Goal: Check status: Check status

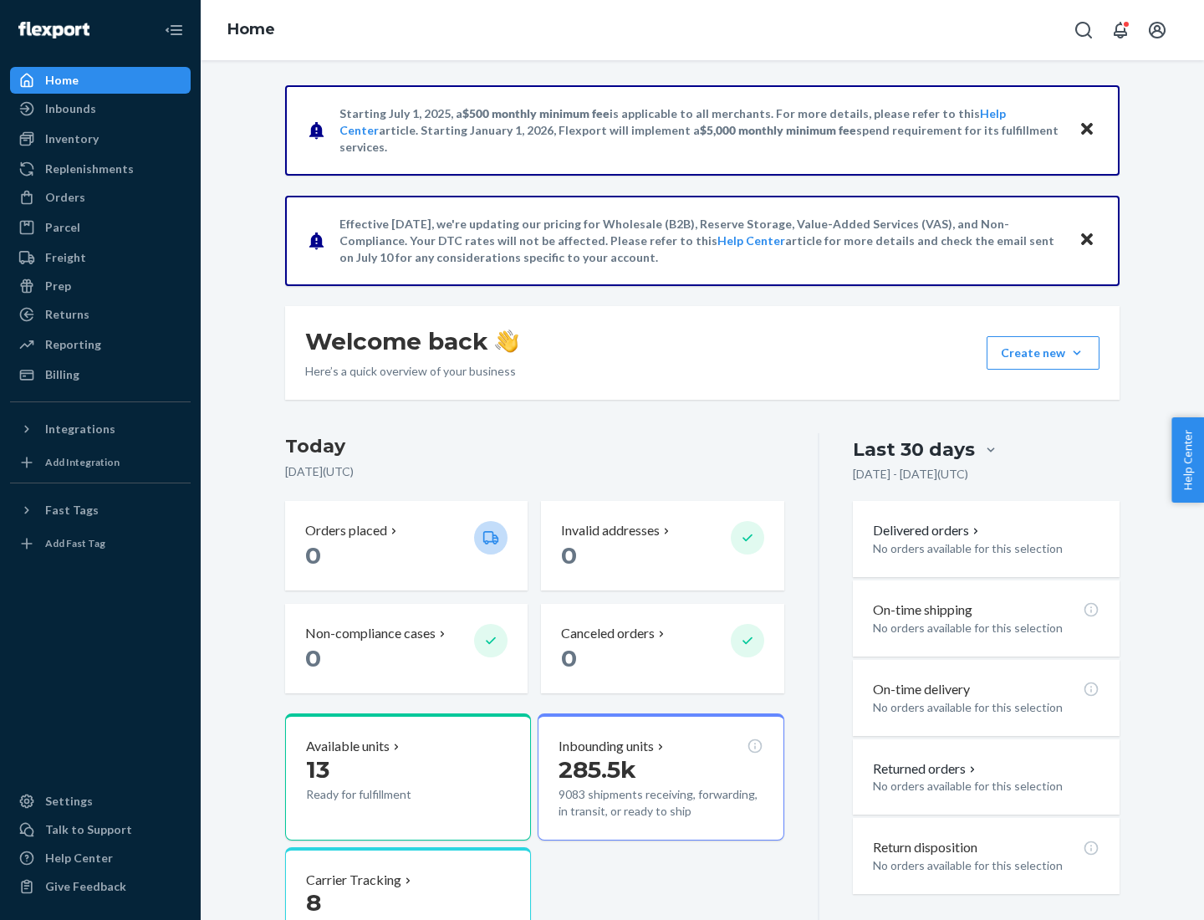
click at [1077, 353] on button "Create new Create new inbound Create new order Create new product" at bounding box center [1043, 352] width 113 height 33
click at [69, 109] on div "Inbounds" at bounding box center [70, 108] width 51 height 17
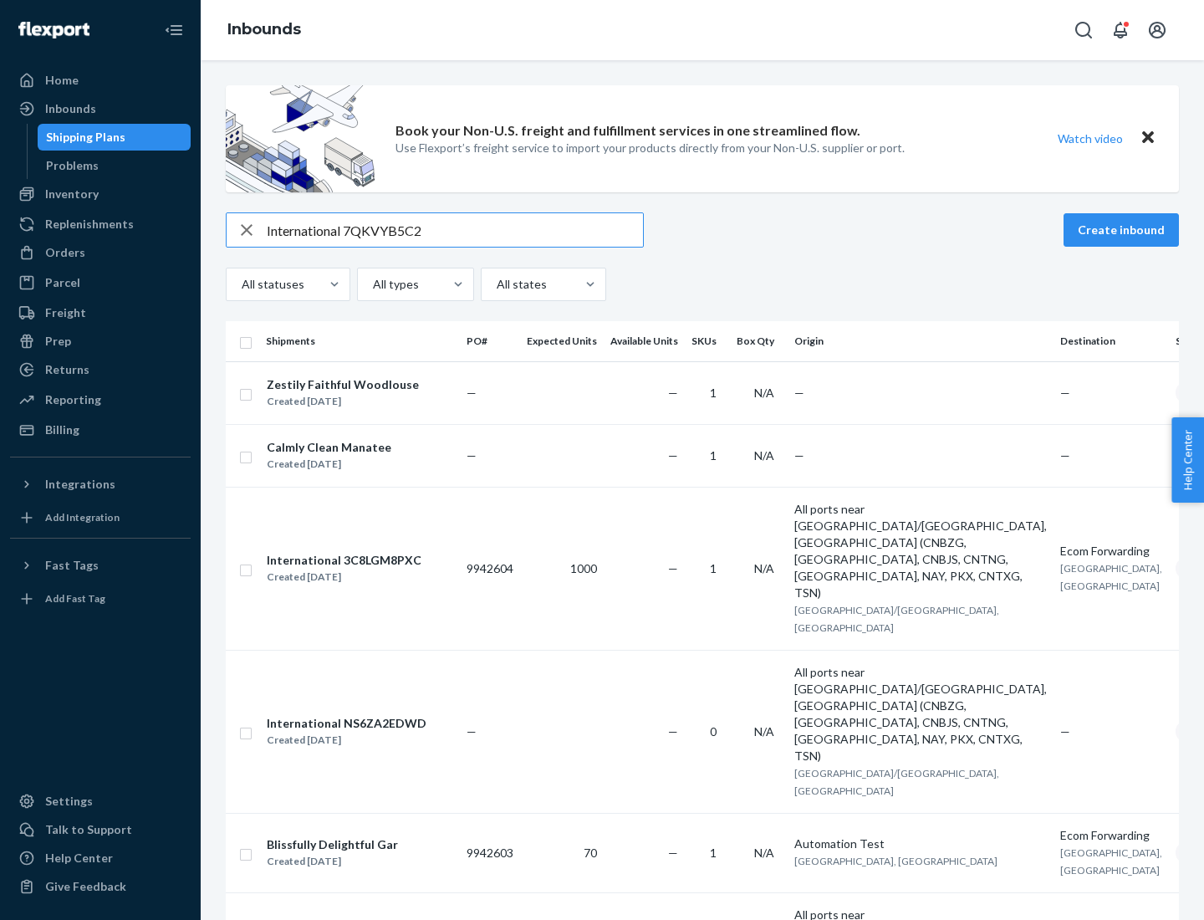
type input "International 7QKVYB5C29"
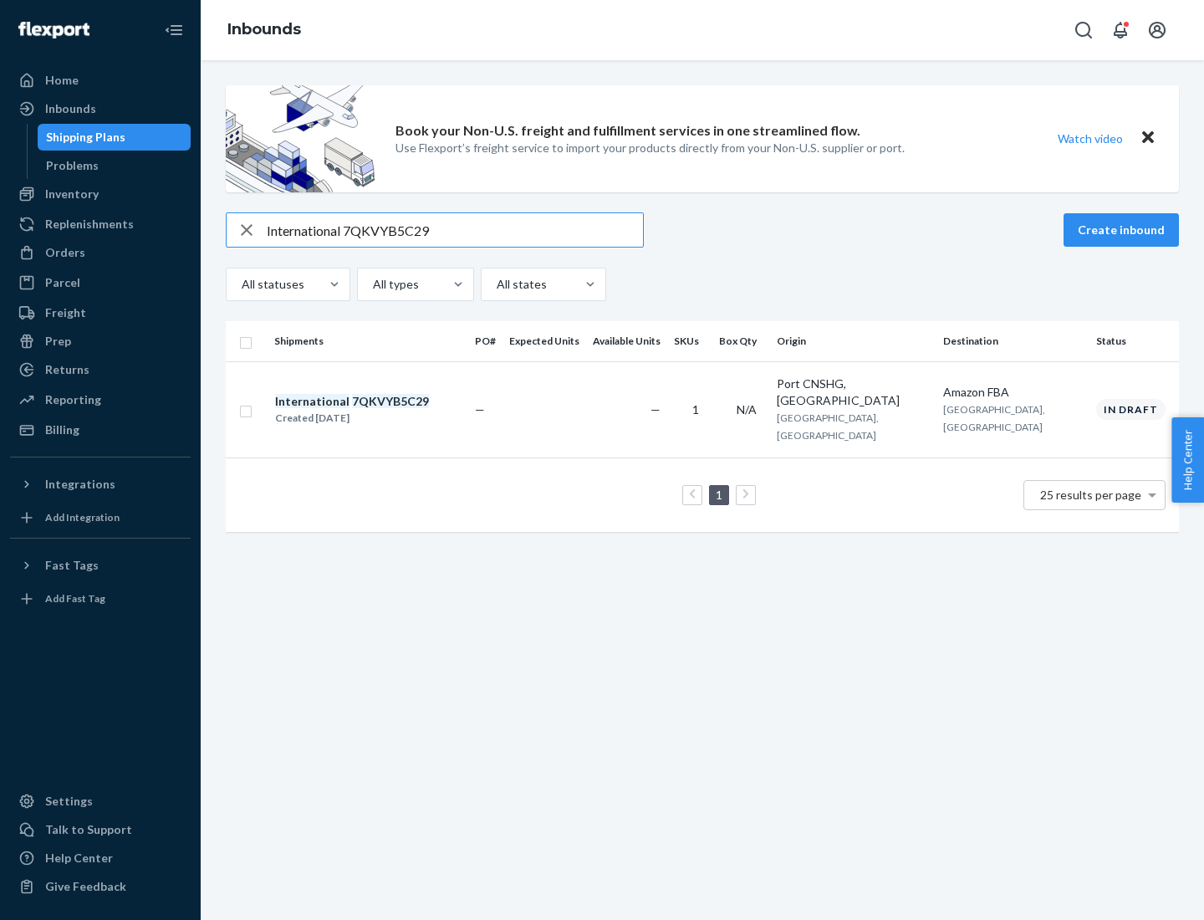
click at [380, 410] on div "Created [DATE]" at bounding box center [352, 418] width 154 height 17
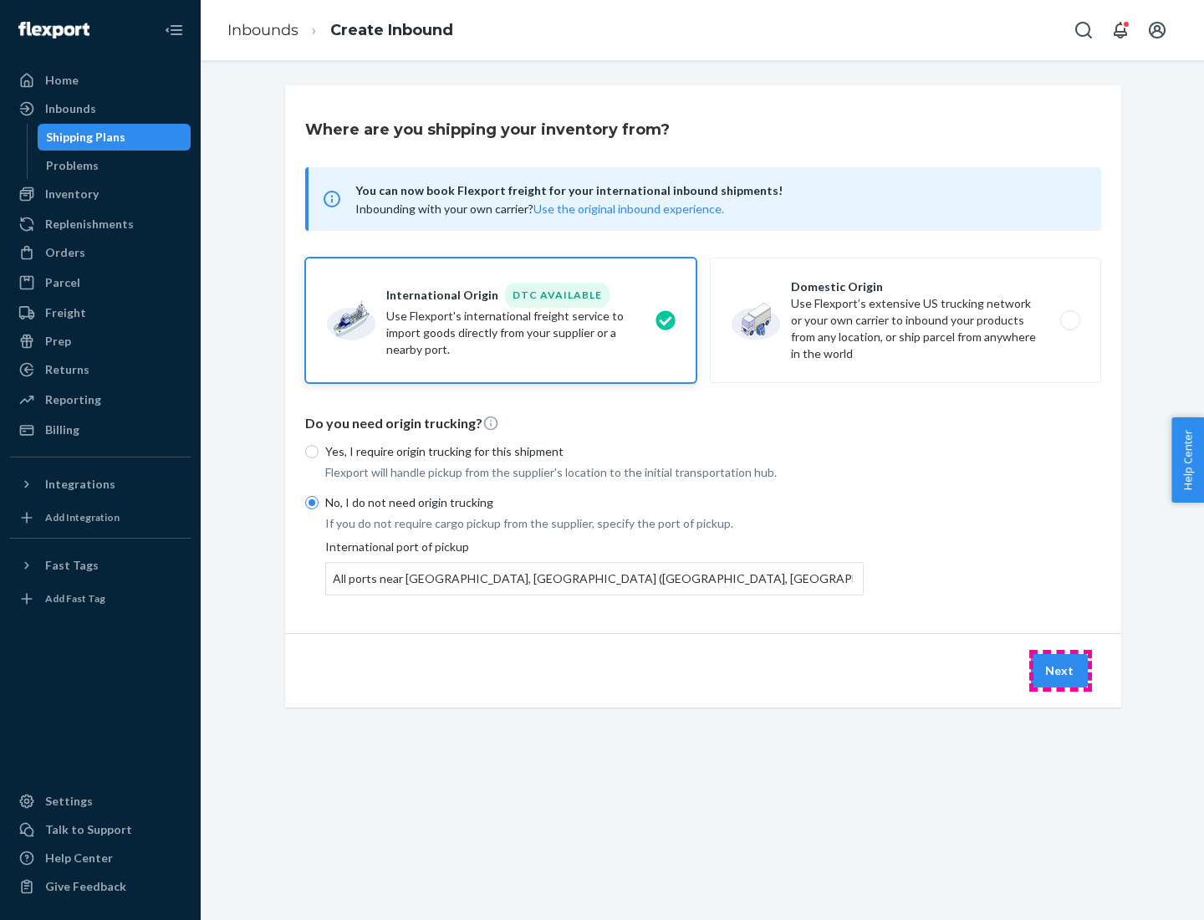
click at [1060, 670] on button "Next" at bounding box center [1059, 670] width 57 height 33
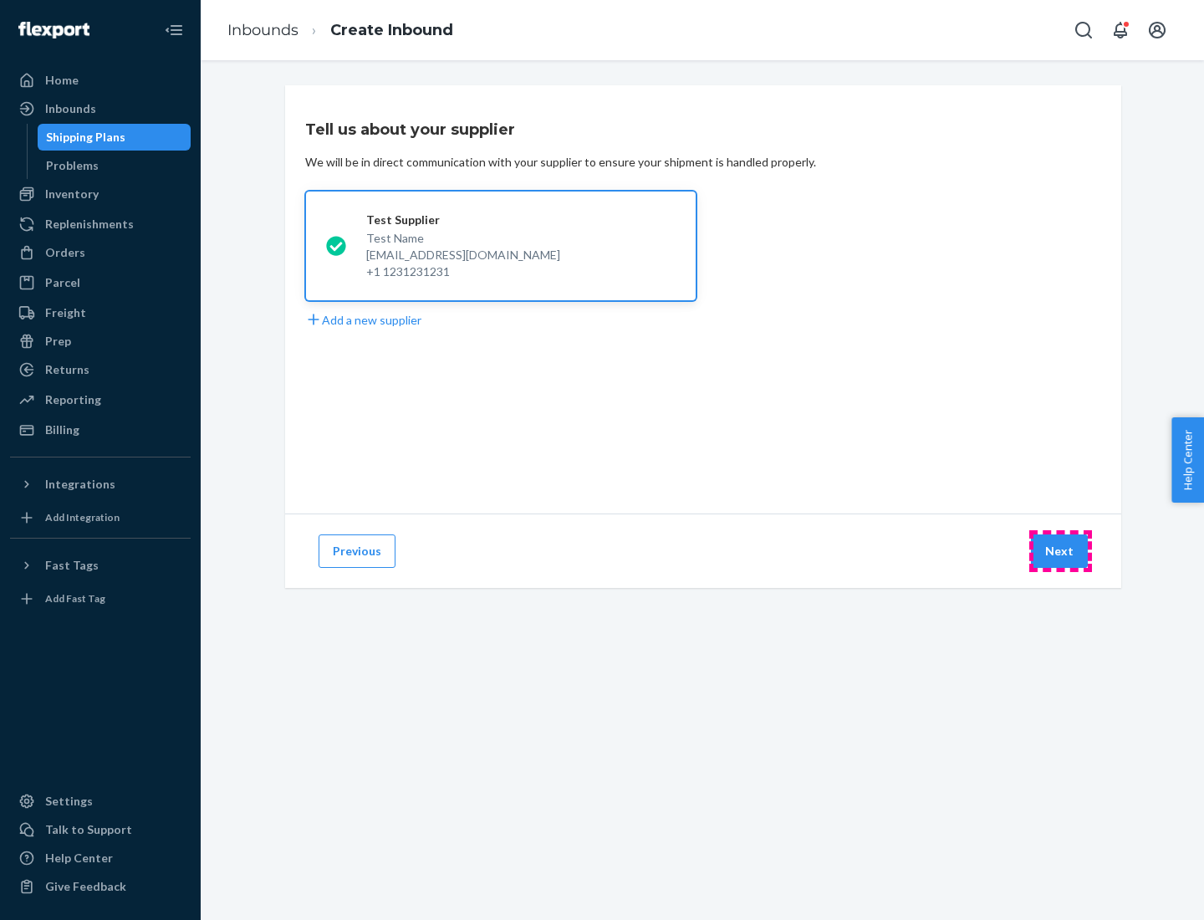
click at [1060, 551] on button "Next" at bounding box center [1059, 550] width 57 height 33
